Goal: Information Seeking & Learning: Check status

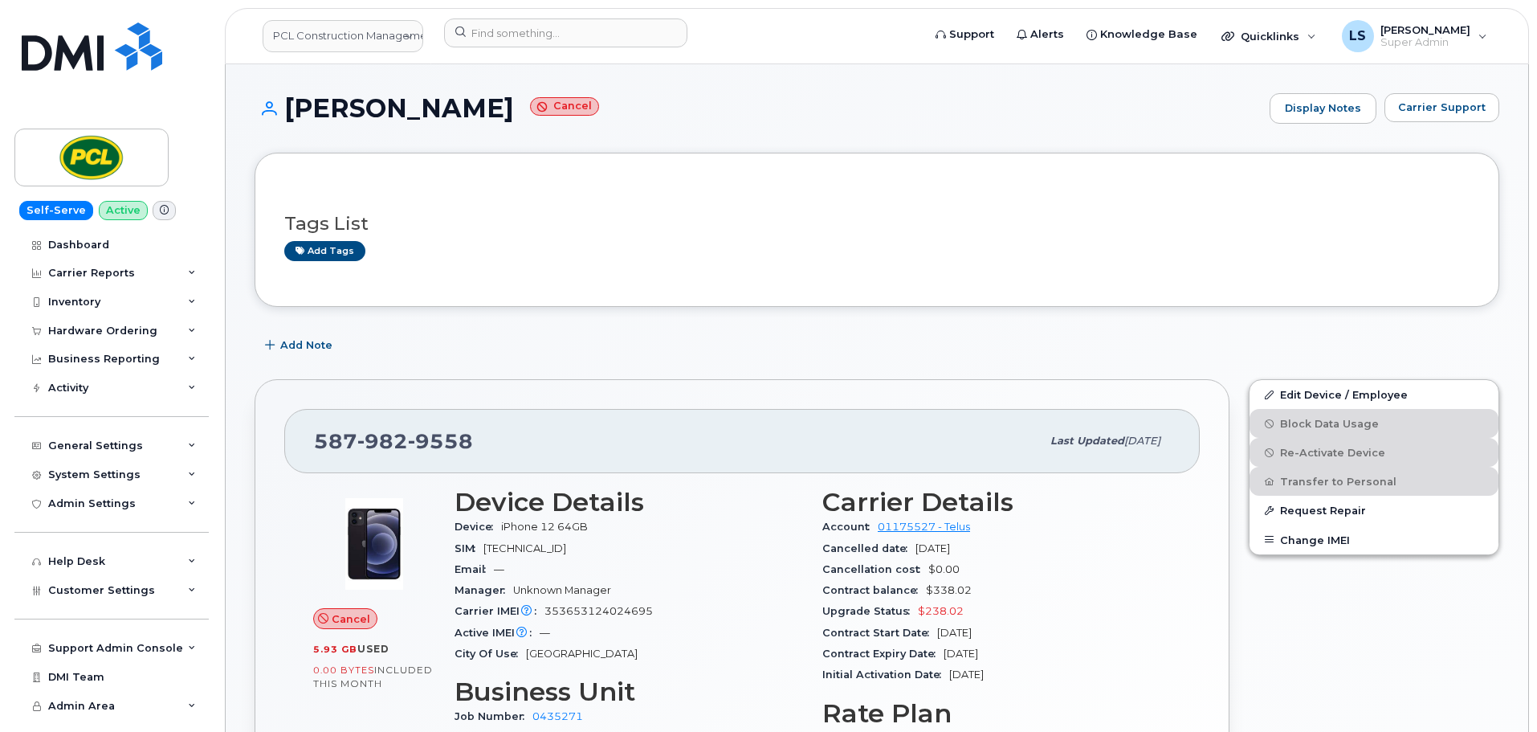
click at [584, 339] on div "Add Note" at bounding box center [877, 345] width 1245 height 29
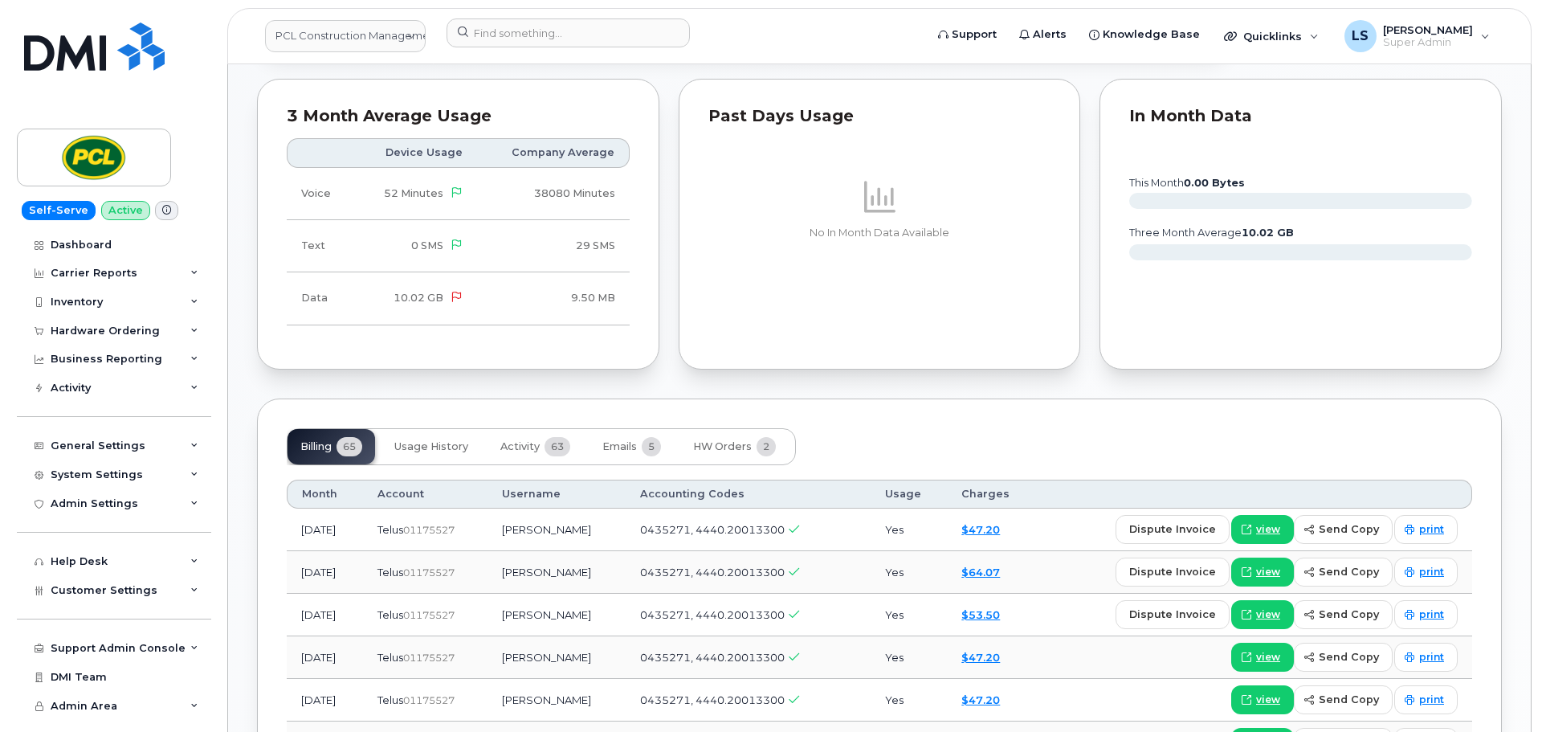
scroll to position [883, 0]
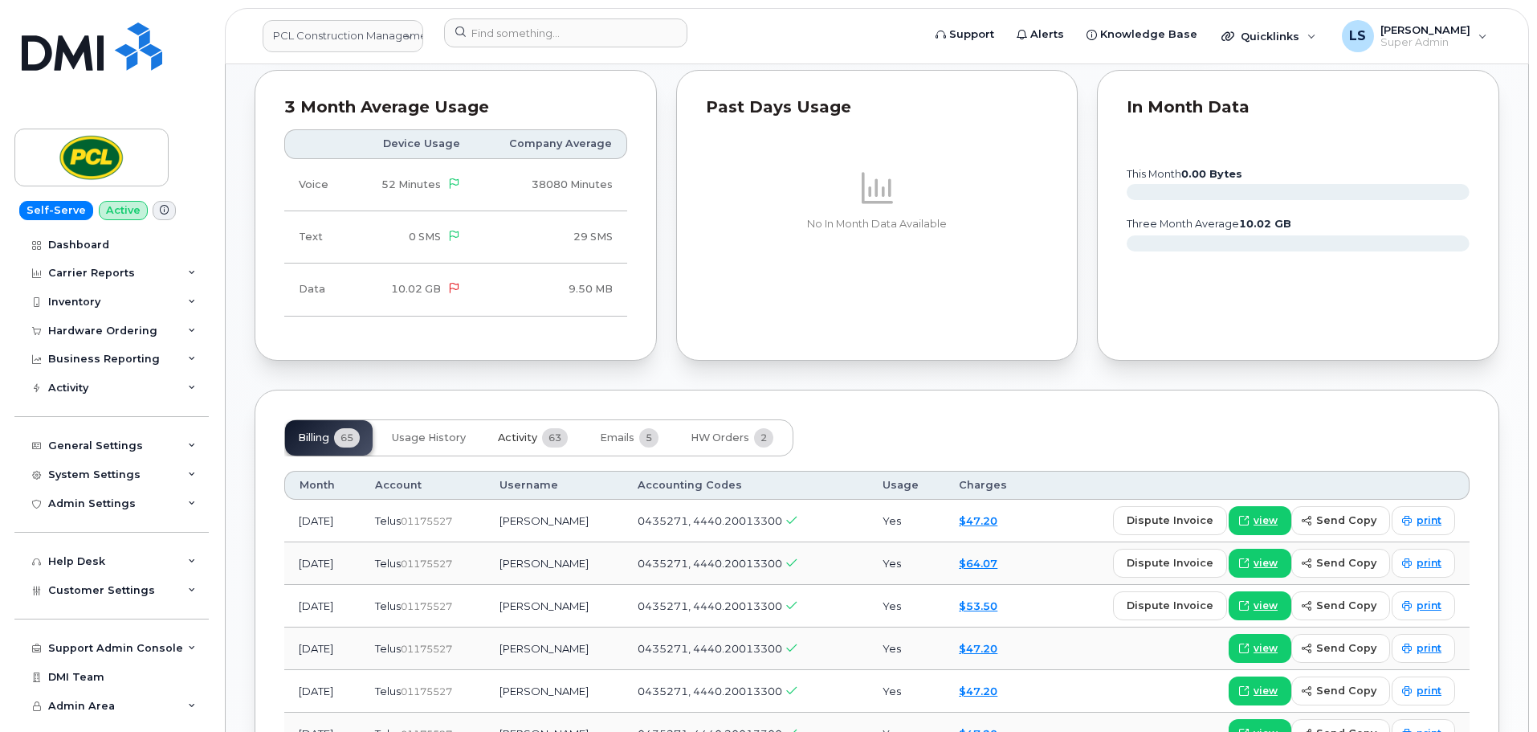
drag, startPoint x: 510, startPoint y: 441, endPoint x: 511, endPoint y: 452, distance: 11.4
click at [511, 439] on span "Activity" at bounding box center [517, 437] width 39 height 13
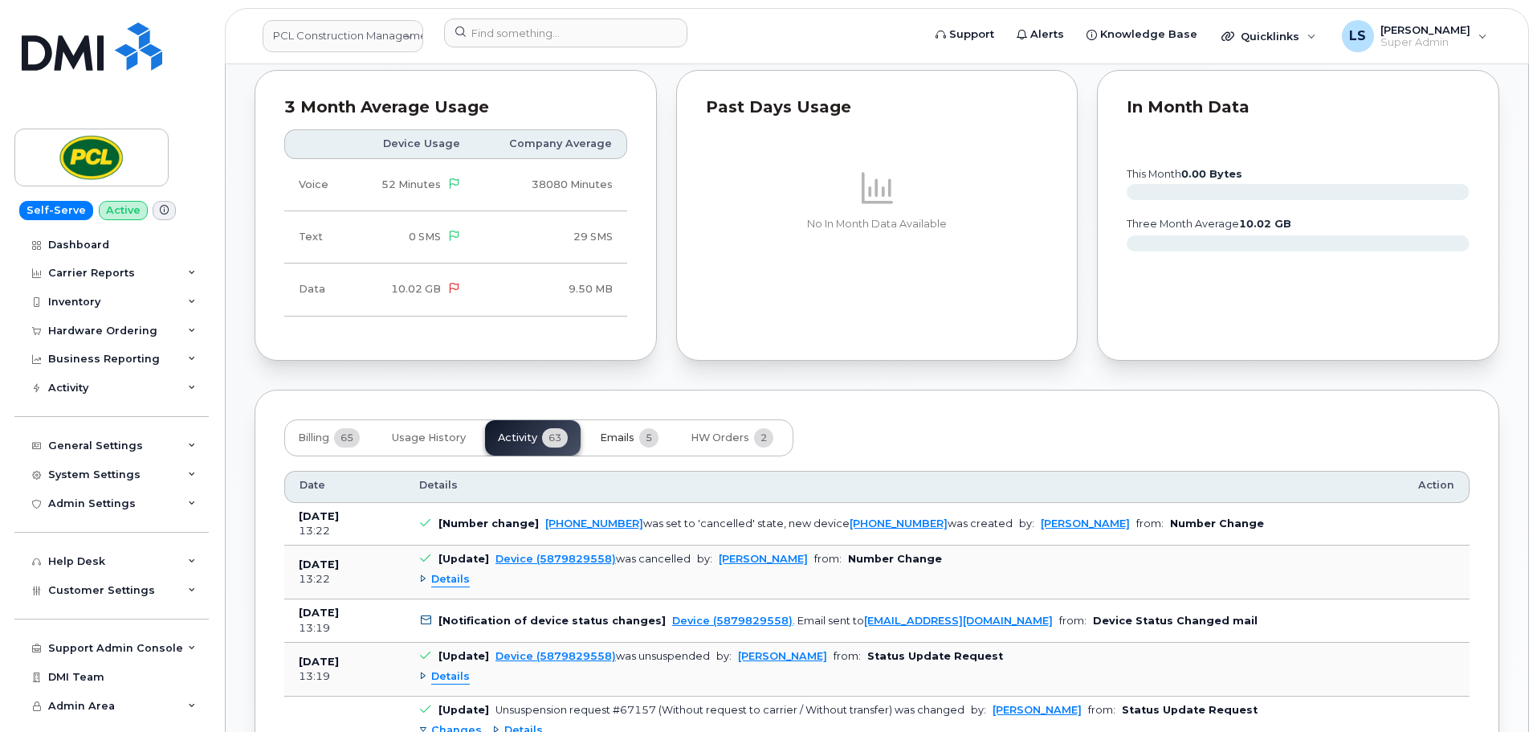
click at [650, 428] on span "5" at bounding box center [648, 437] width 19 height 19
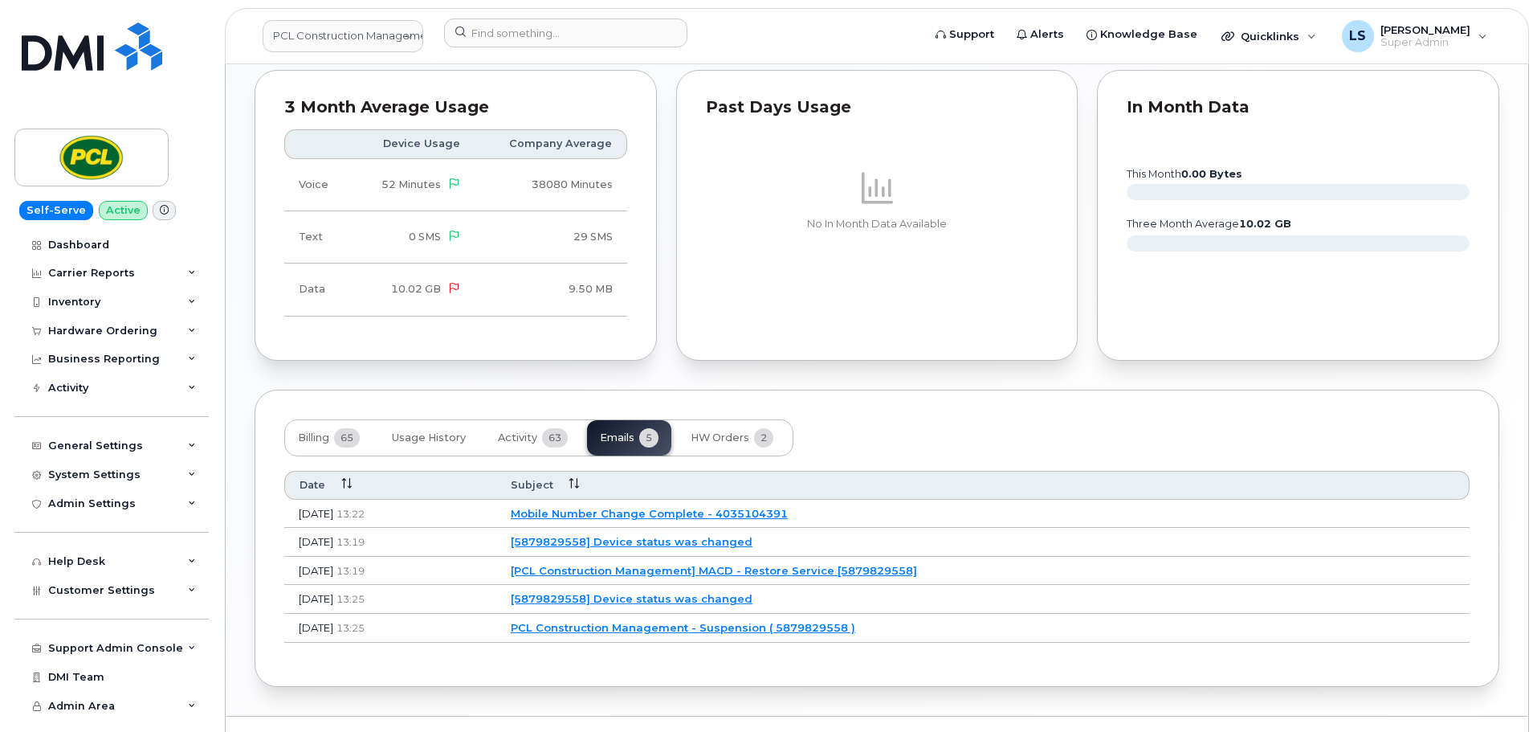
click at [667, 515] on link "Mobile Number Change Complete - 4035104391" at bounding box center [649, 513] width 277 height 13
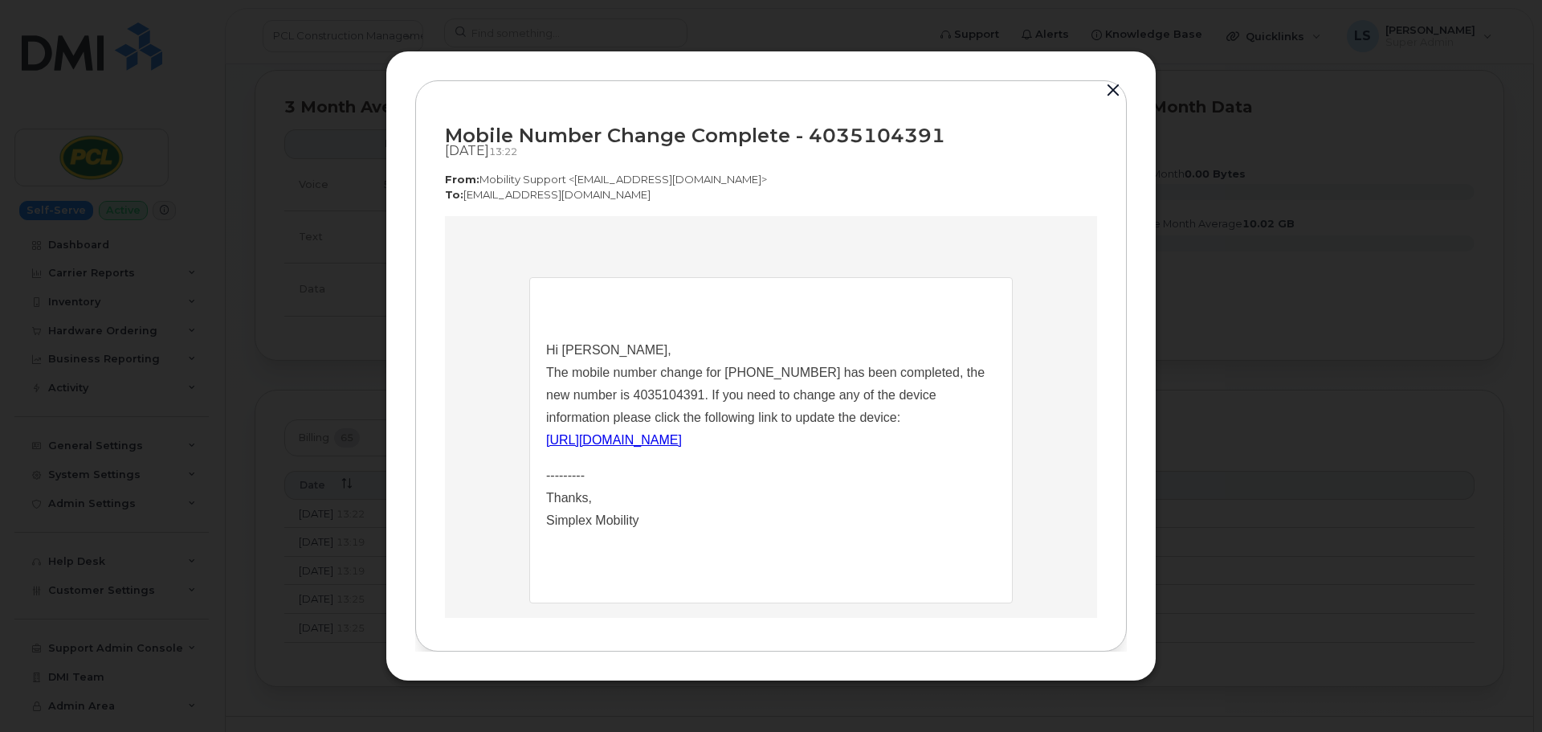
scroll to position [0, 0]
click at [1118, 84] on button "button" at bounding box center [1113, 90] width 24 height 22
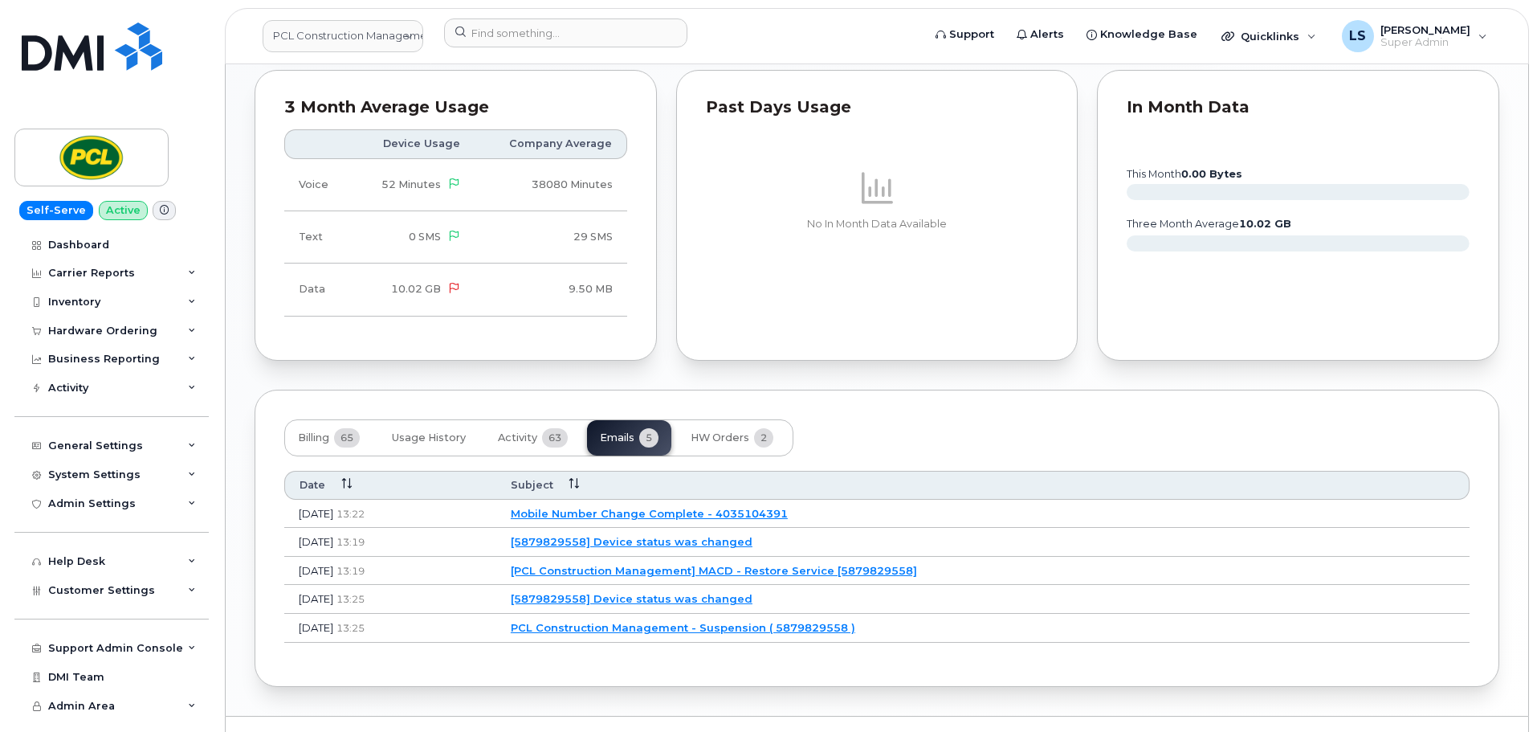
click at [680, 542] on link "[5879829558] Device status was changed" at bounding box center [632, 541] width 242 height 13
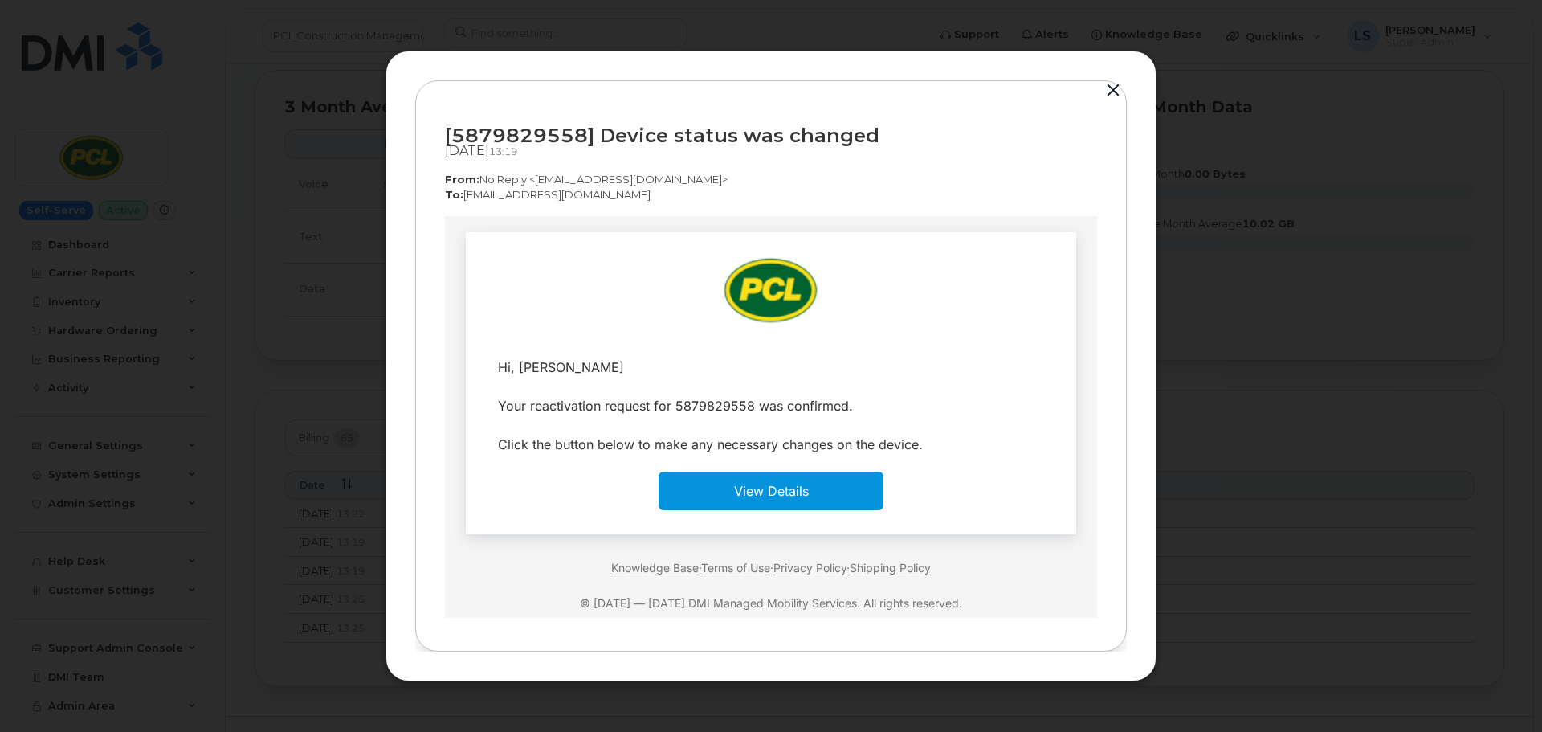
click at [1110, 88] on button "button" at bounding box center [1113, 90] width 24 height 22
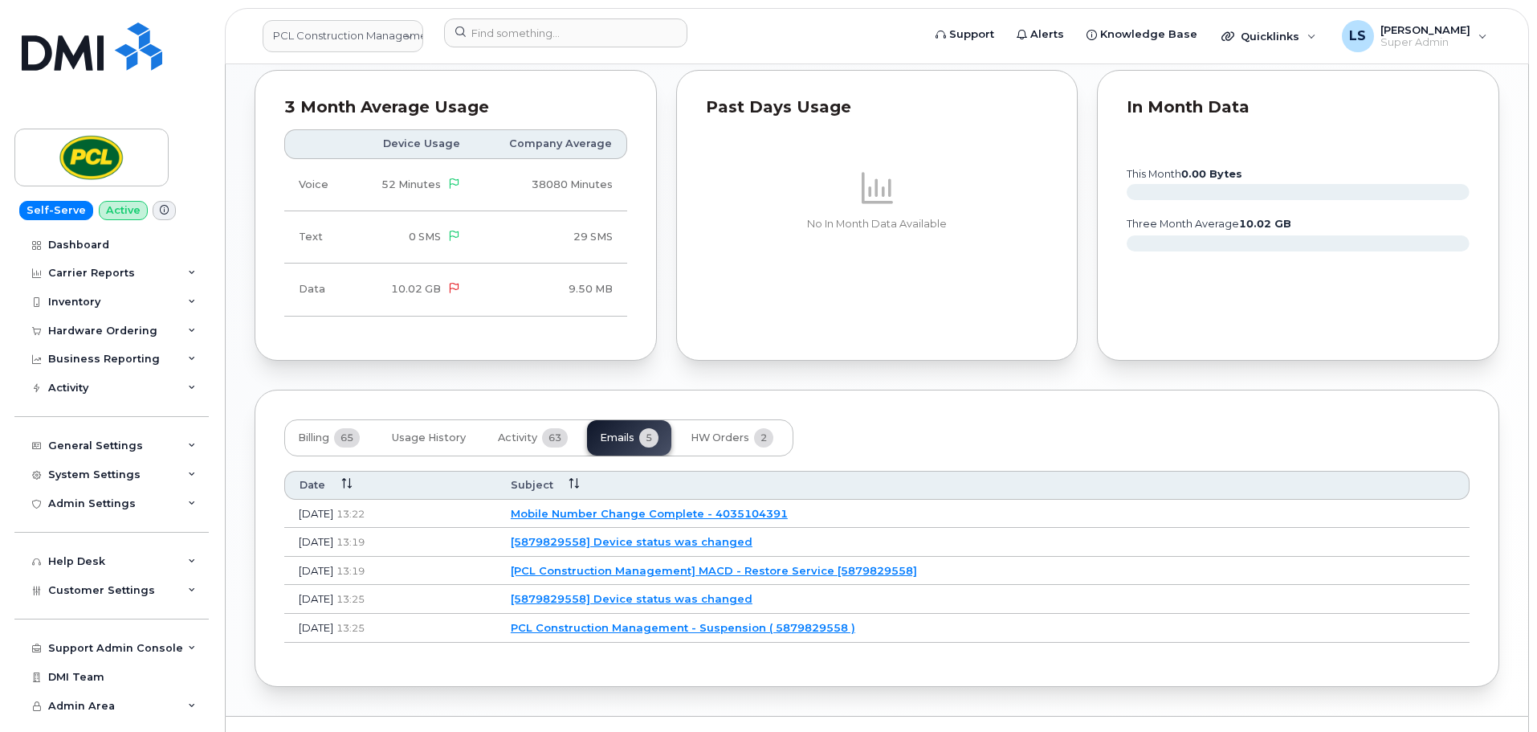
click at [739, 513] on link "Mobile Number Change Complete - 4035104391" at bounding box center [649, 513] width 277 height 13
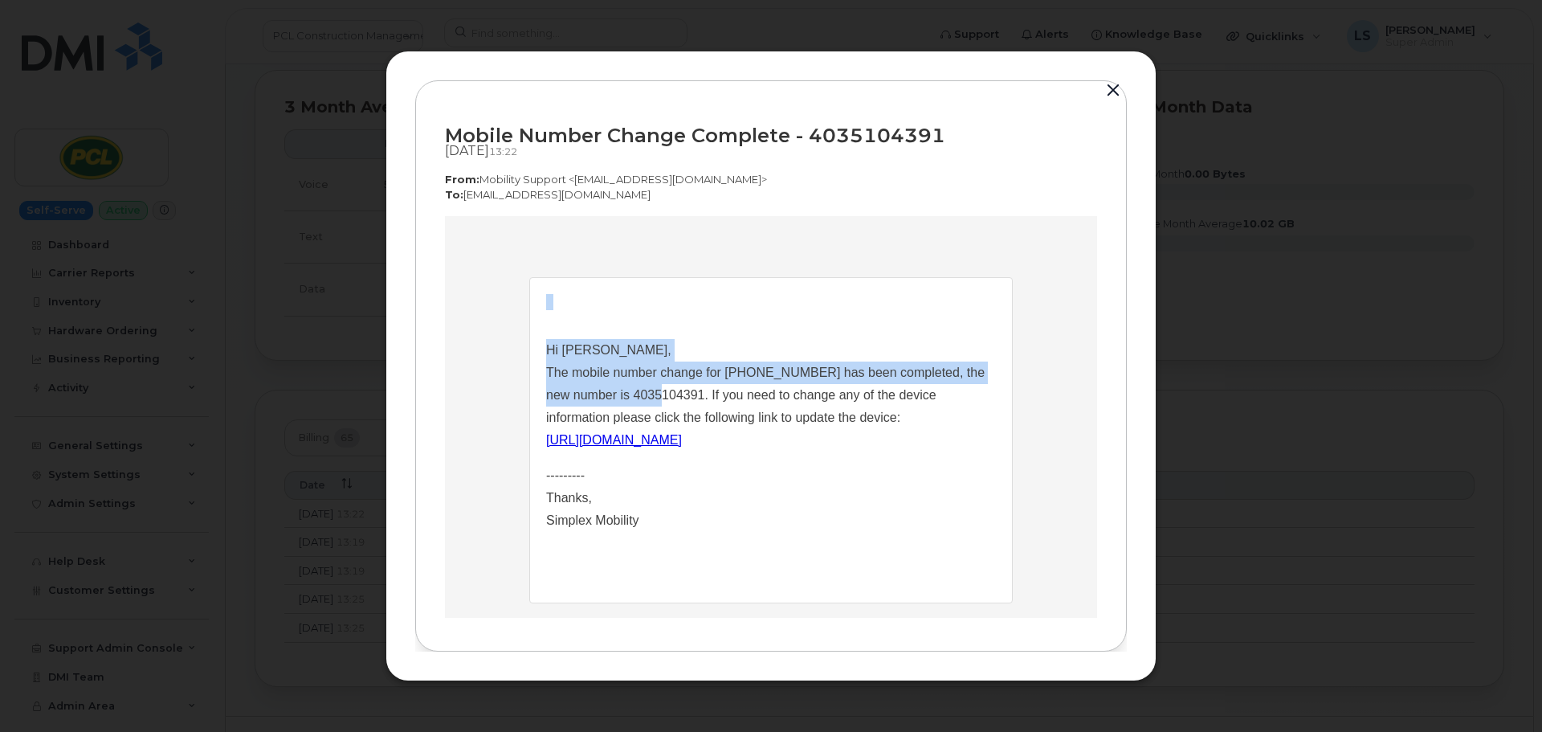
drag, startPoint x: 539, startPoint y: 374, endPoint x: 656, endPoint y: 381, distance: 117.4
click at [658, 389] on td "Hi [PERSON_NAME], The mobile number change for [PHONE_NUMBER] has been complete…" at bounding box center [771, 440] width 482 height 324
click at [546, 372] on p "Hi [PERSON_NAME], The mobile number change for [PHONE_NUMBER] has been complete…" at bounding box center [771, 395] width 450 height 112
click at [534, 369] on td "Hi [PERSON_NAME], The mobile number change for [PHONE_NUMBER] has been complete…" at bounding box center [771, 440] width 482 height 324
click at [546, 361] on p "Hi [PERSON_NAME], The mobile number change for [PHONE_NUMBER] has been complete…" at bounding box center [771, 395] width 450 height 112
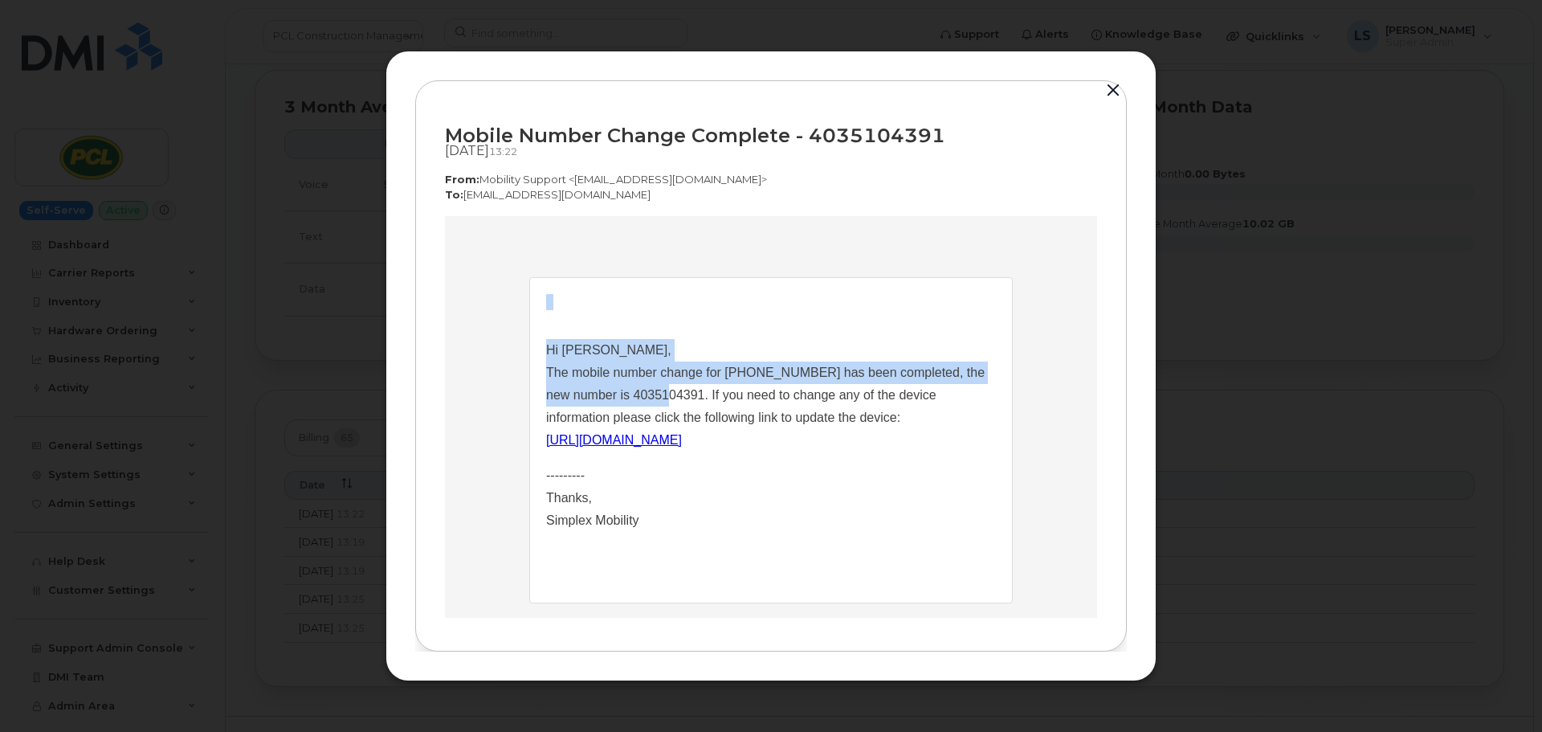
click at [555, 355] on p "Hi [PERSON_NAME], The mobile number change for [PHONE_NUMBER] has been complete…" at bounding box center [771, 395] width 450 height 112
click at [563, 343] on p "Hi [PERSON_NAME], The mobile number change for [PHONE_NUMBER] has been complete…" at bounding box center [771, 395] width 450 height 112
drag, startPoint x: 707, startPoint y: 340, endPoint x: 697, endPoint y: 379, distance: 40.5
click at [707, 340] on p "Hi [PERSON_NAME], The mobile number change for [PHONE_NUMBER] has been complete…" at bounding box center [771, 395] width 450 height 112
click at [695, 380] on p "Hi [PERSON_NAME], The mobile number change for [PHONE_NUMBER] has been complete…" at bounding box center [771, 395] width 450 height 112
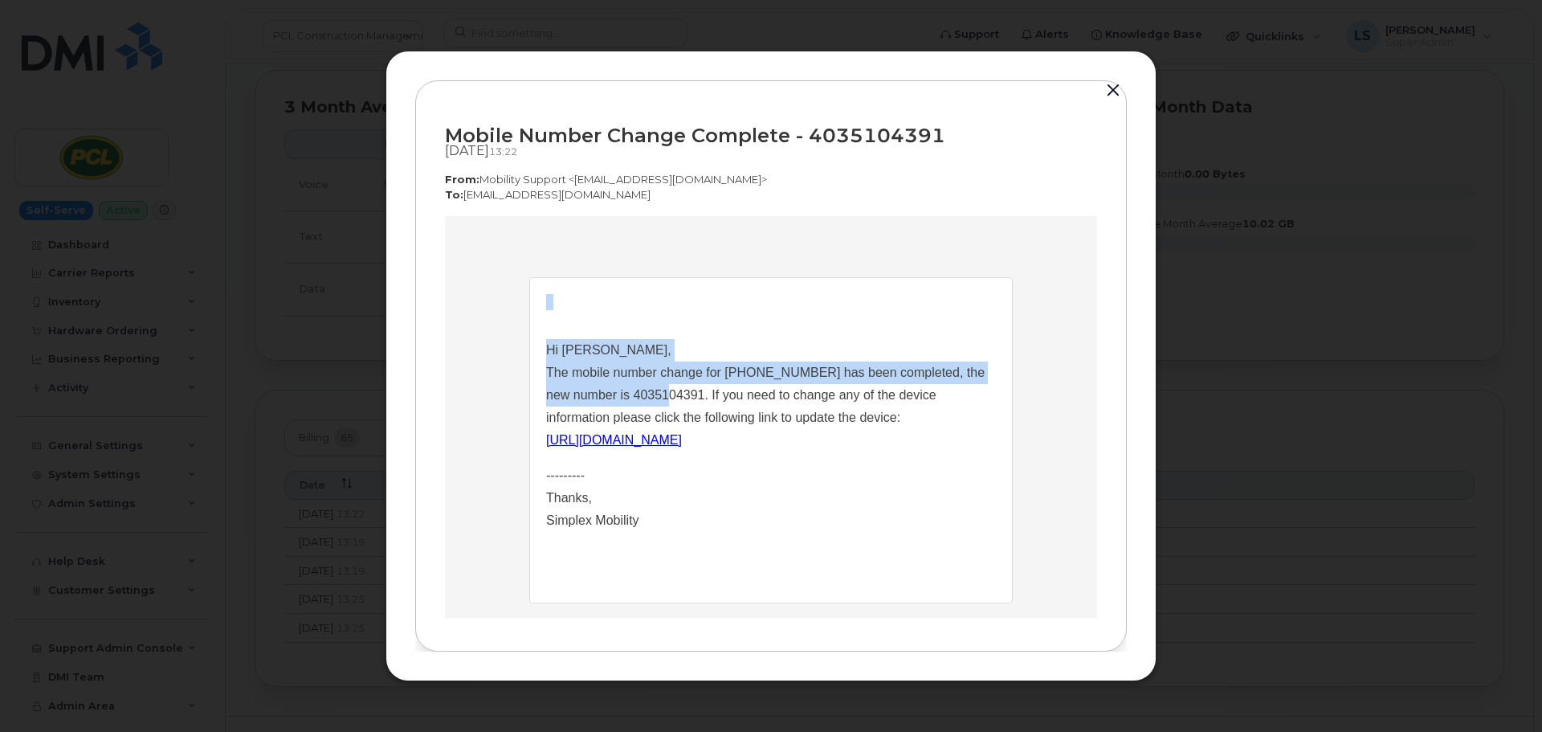
click at [863, 341] on p "Hi [PERSON_NAME], The mobile number change for [PHONE_NUMBER] has been complete…" at bounding box center [771, 395] width 450 height 112
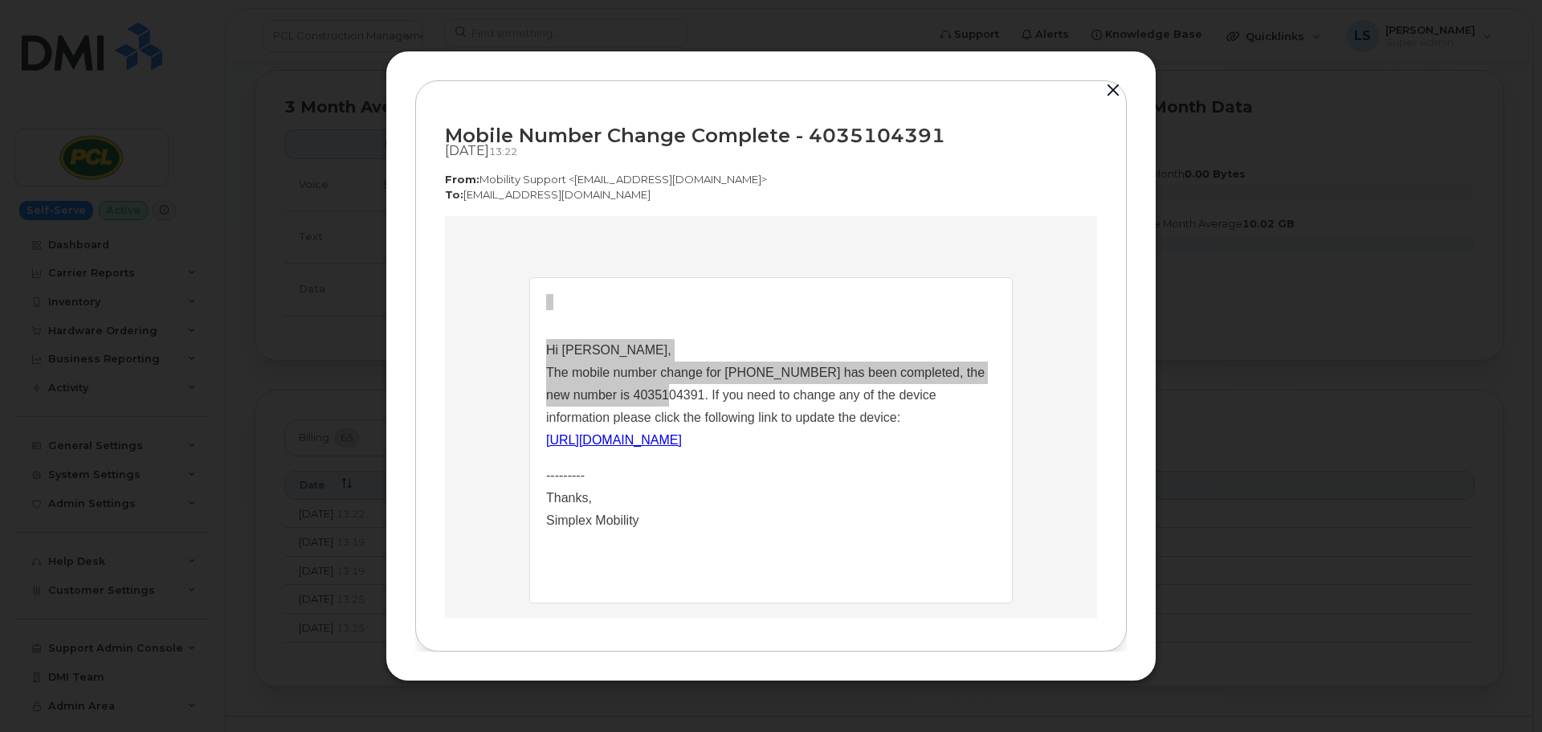
click at [898, 628] on div "Mobile Number Change Complete - 4035104391 [DATE]  13:22 From:  Mobility Suppor…" at bounding box center [770, 365] width 711 height 571
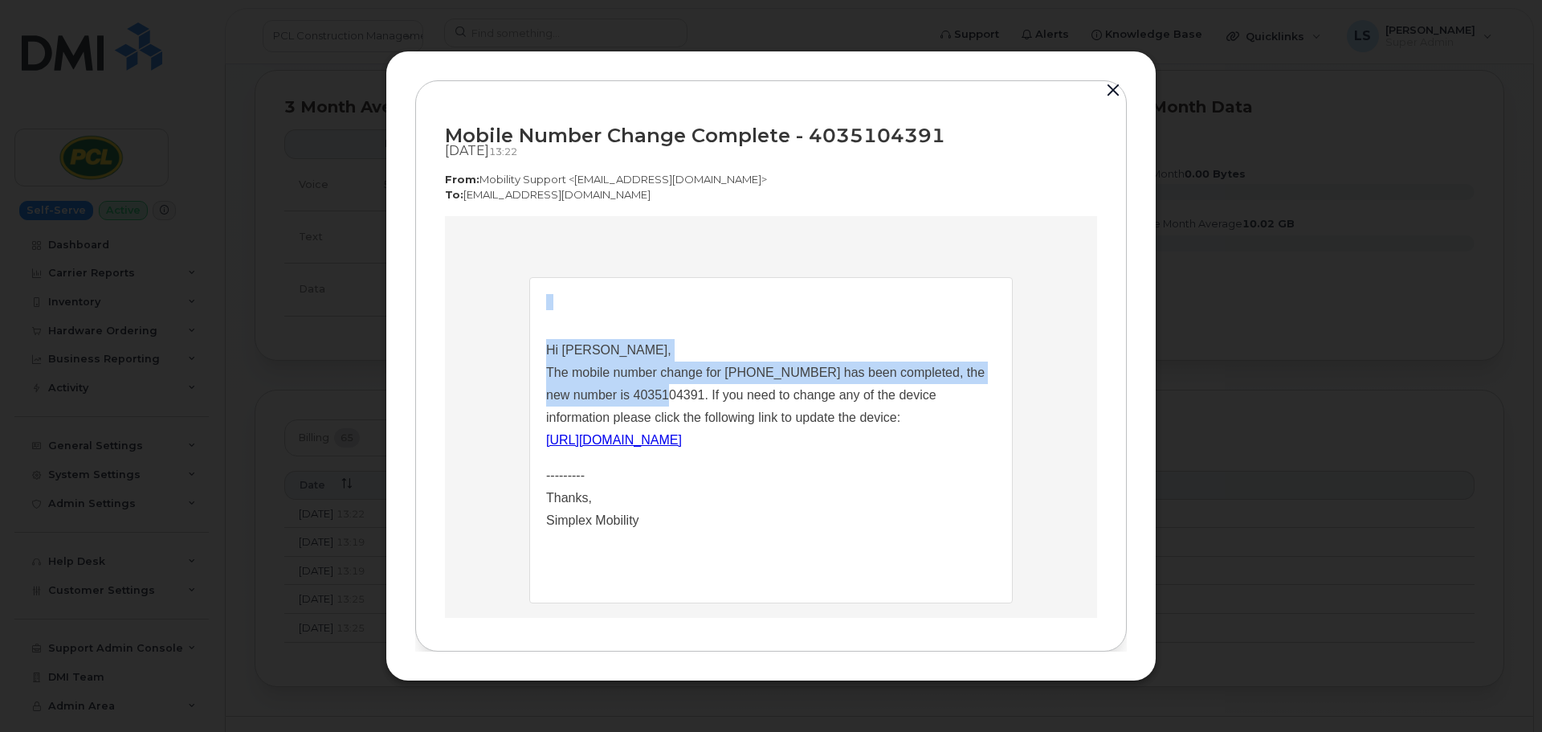
drag, startPoint x: 587, startPoint y: 338, endPoint x: 612, endPoint y: 373, distance: 42.6
click at [589, 339] on p "Hi [PERSON_NAME], The mobile number change for [PHONE_NUMBER] has been complete…" at bounding box center [771, 395] width 450 height 112
click at [539, 369] on td "Hi [PERSON_NAME], The mobile number change for [PHONE_NUMBER] has been complete…" at bounding box center [771, 440] width 482 height 324
drag, startPoint x: 544, startPoint y: 372, endPoint x: 730, endPoint y: 385, distance: 185.9
click at [730, 385] on p "Hi [PERSON_NAME], The mobile number change for [PHONE_NUMBER] has been complete…" at bounding box center [771, 395] width 450 height 112
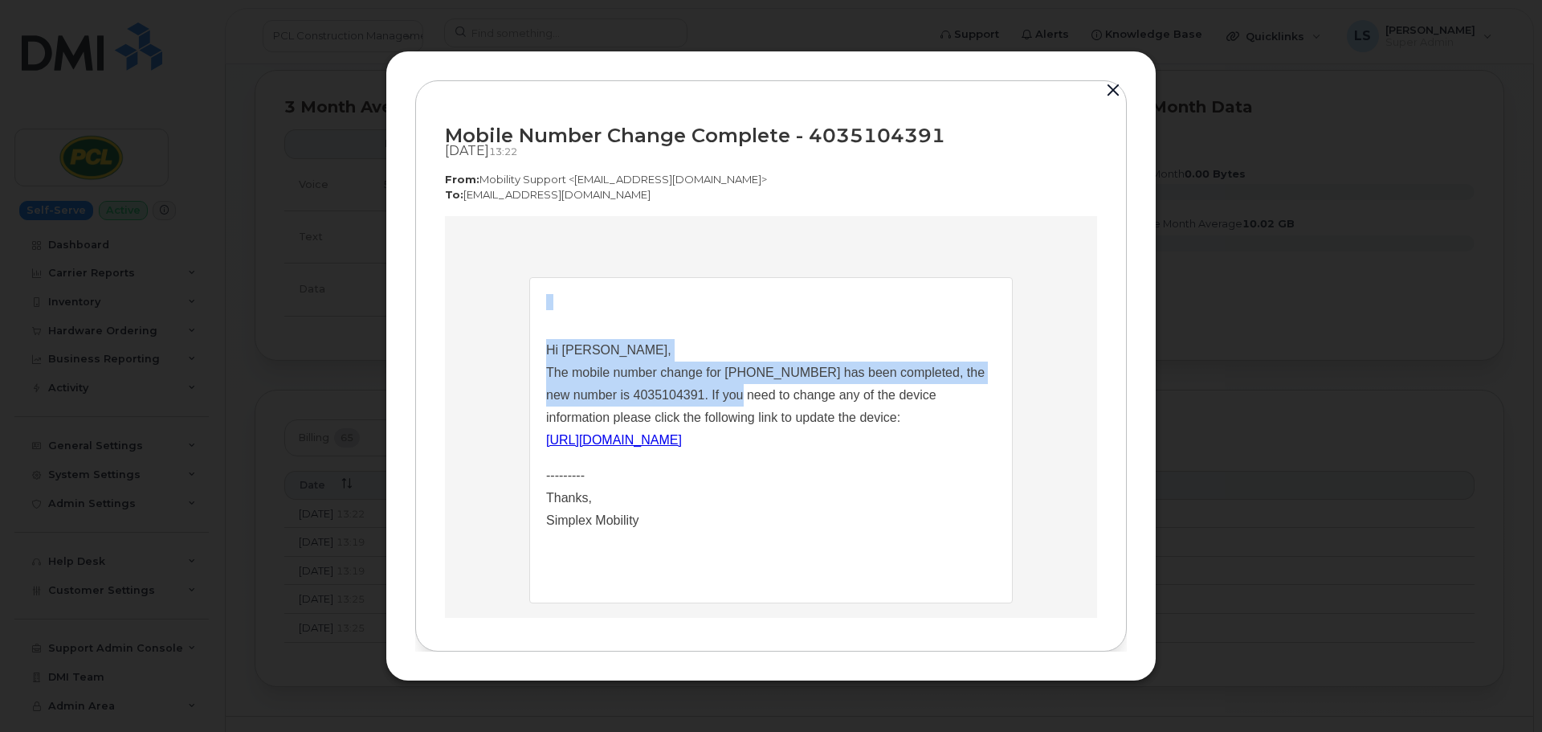
click at [578, 334] on td "Hi [PERSON_NAME], The mobile number change for [PHONE_NUMBER] has been complete…" at bounding box center [771, 464] width 450 height 276
drag, startPoint x: 540, startPoint y: 369, endPoint x: 674, endPoint y: 393, distance: 136.1
click at [674, 393] on p "Hi [PERSON_NAME], The mobile number change for [PHONE_NUMBER] has been complete…" at bounding box center [771, 395] width 450 height 112
copy p "The mobile number change for [PHONE_NUMBER] has been completed, the new number …"
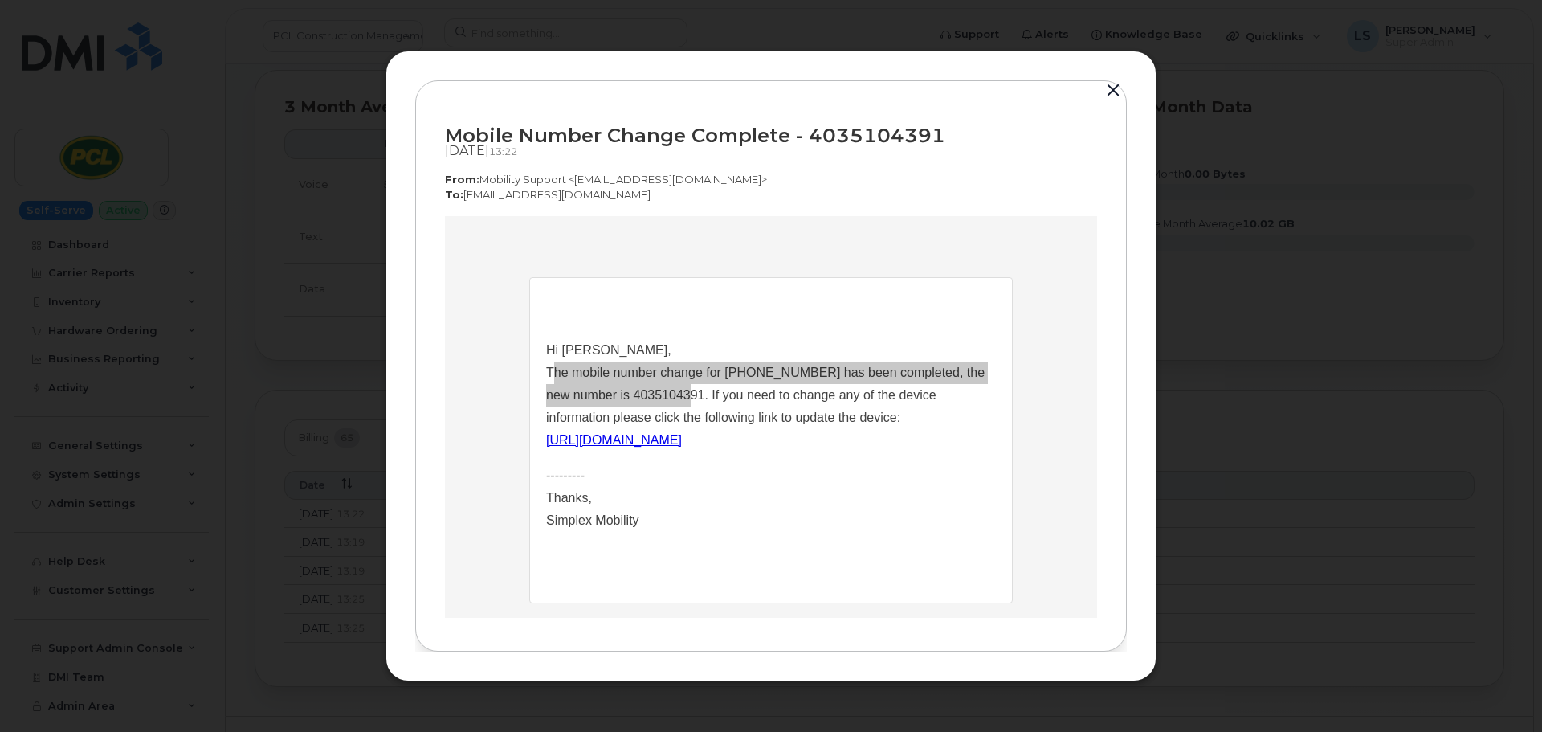
drag, startPoint x: 1104, startPoint y: 100, endPoint x: 1112, endPoint y: 96, distance: 8.6
click at [1106, 99] on button "button" at bounding box center [1113, 90] width 24 height 22
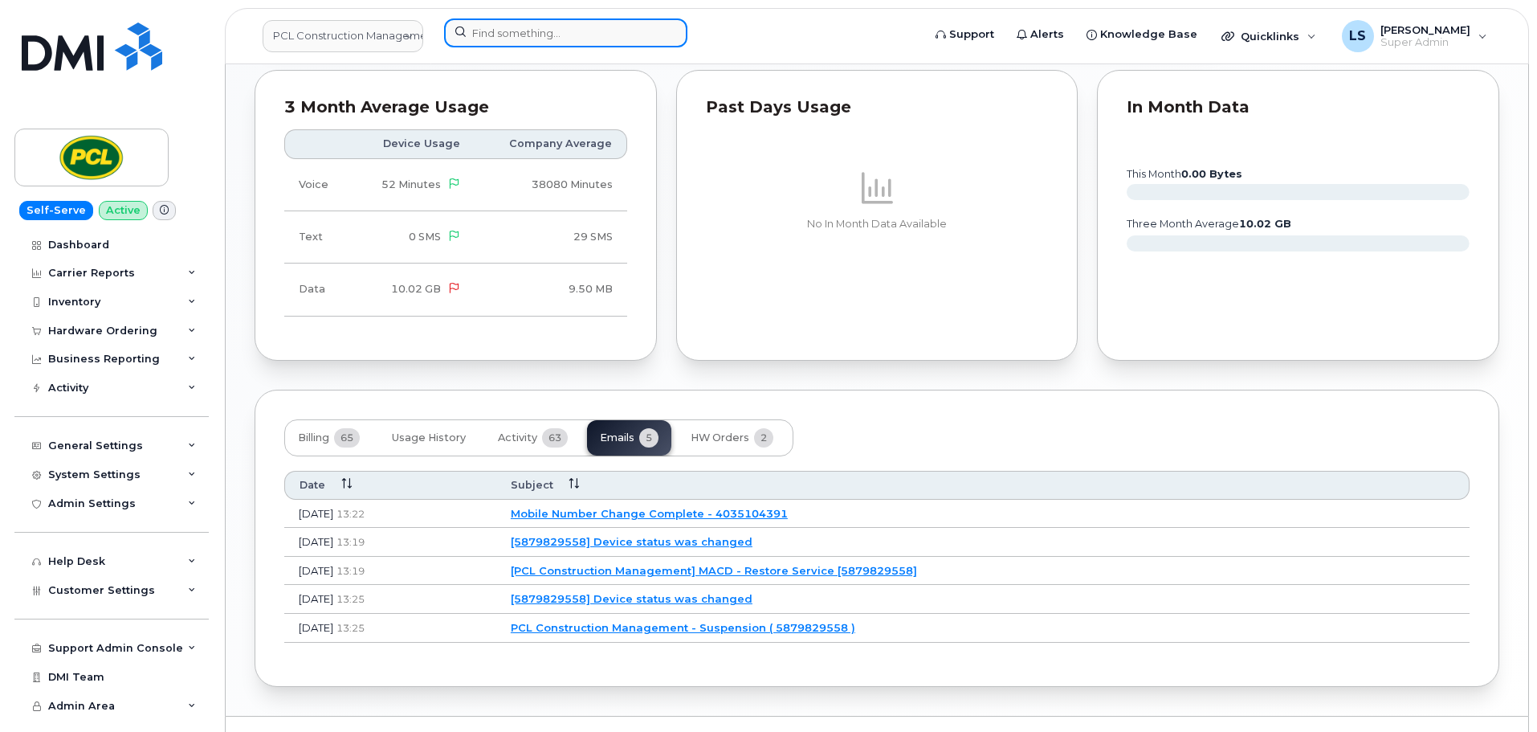
click at [489, 39] on input at bounding box center [565, 32] width 243 height 29
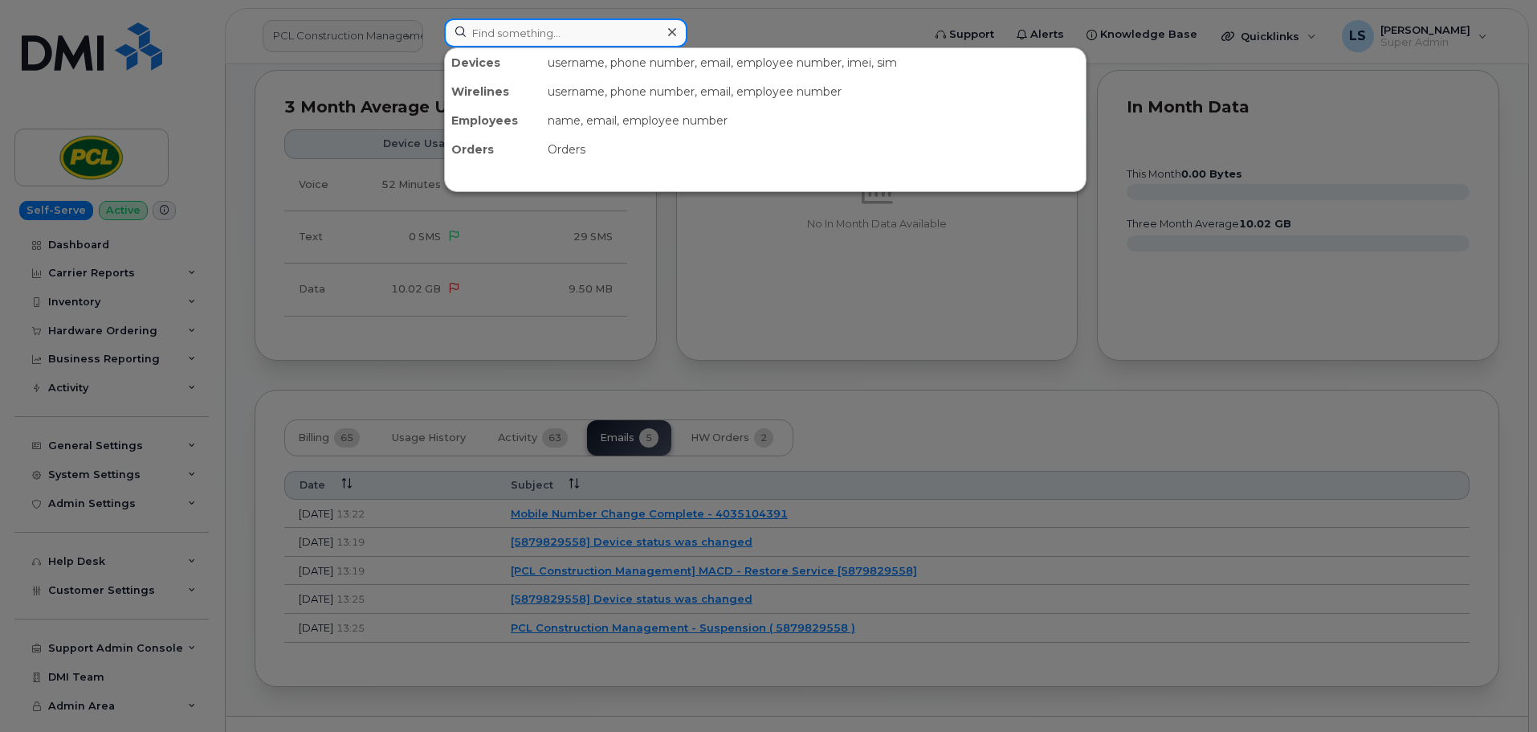
paste input "298937"
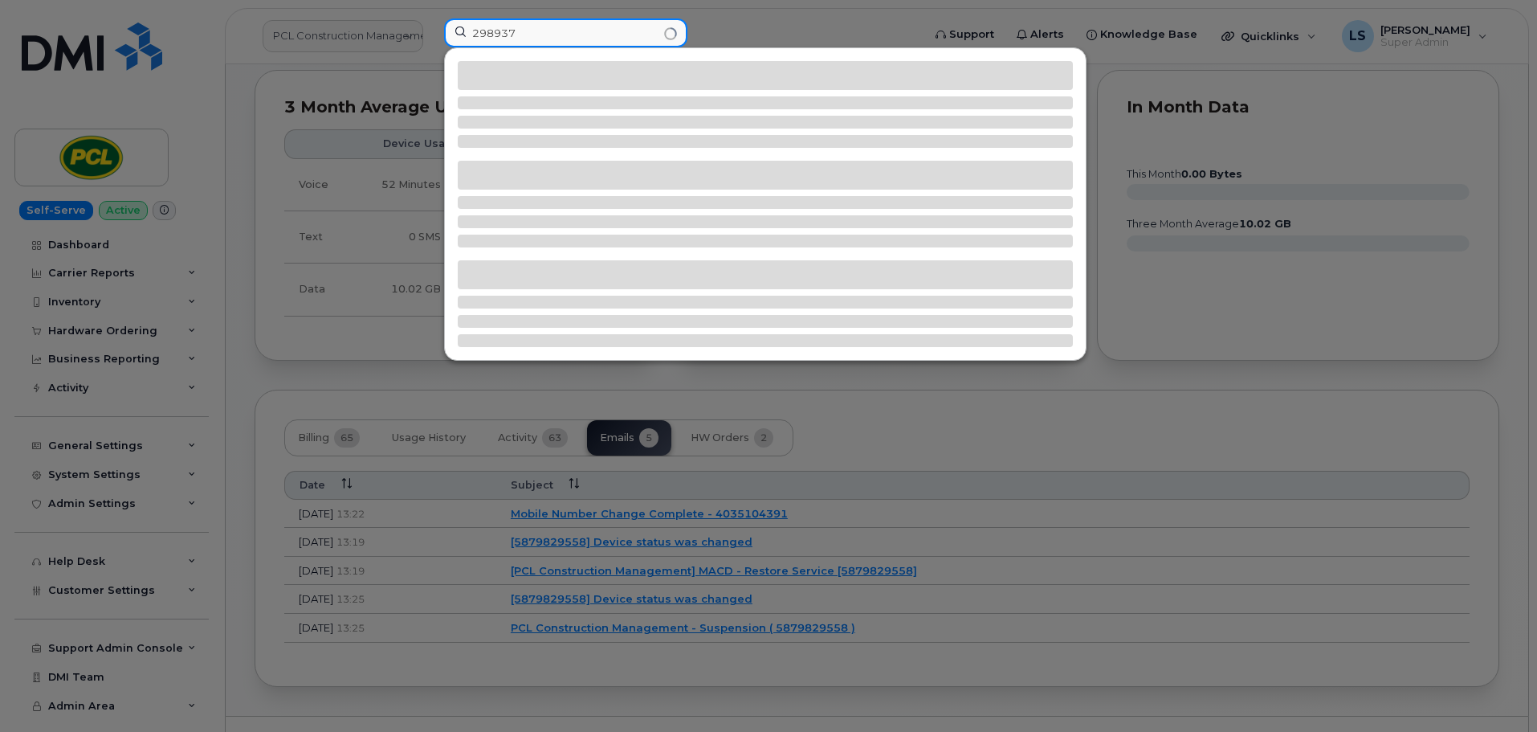
type input "298937"
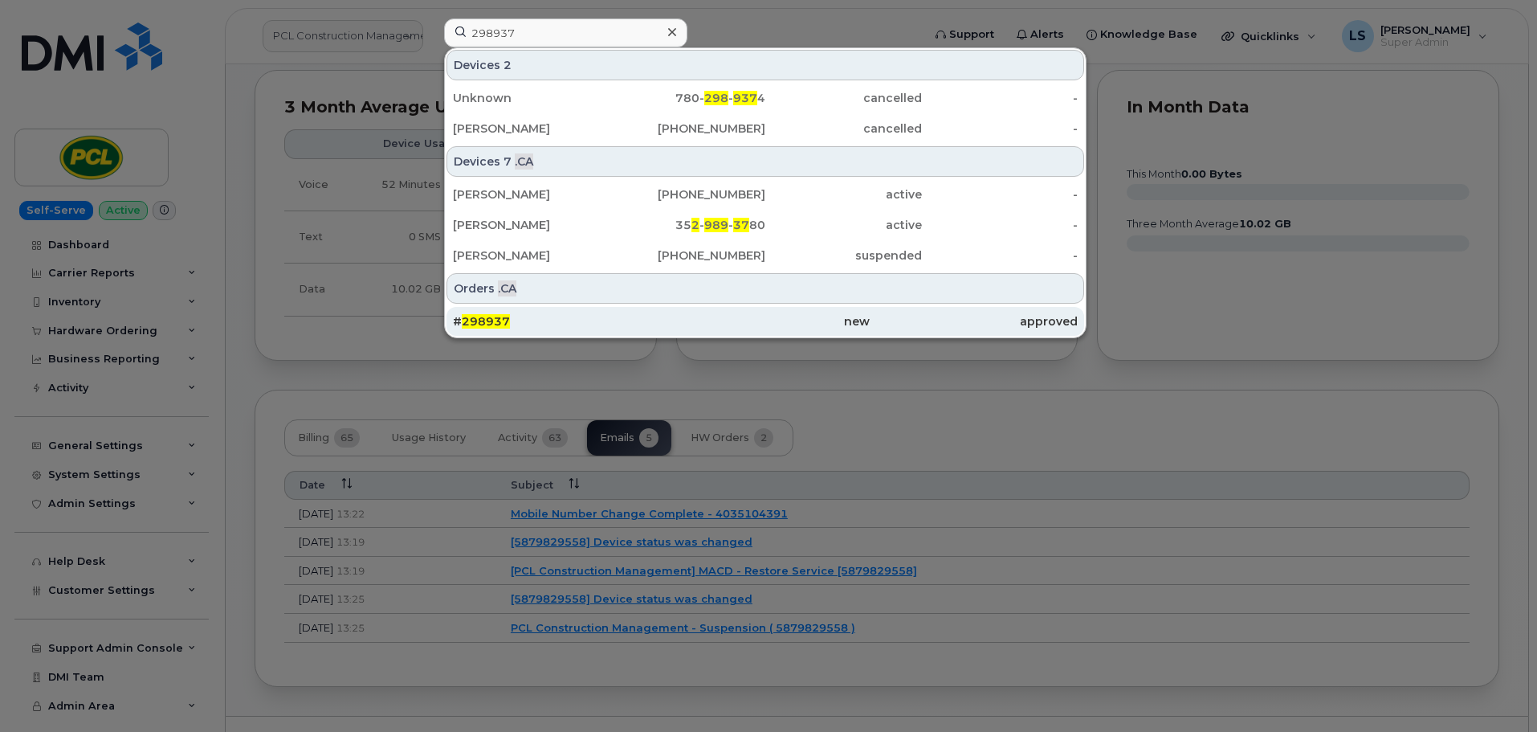
click at [471, 316] on span "298937" at bounding box center [486, 321] width 48 height 14
